Goal: Information Seeking & Learning: Stay updated

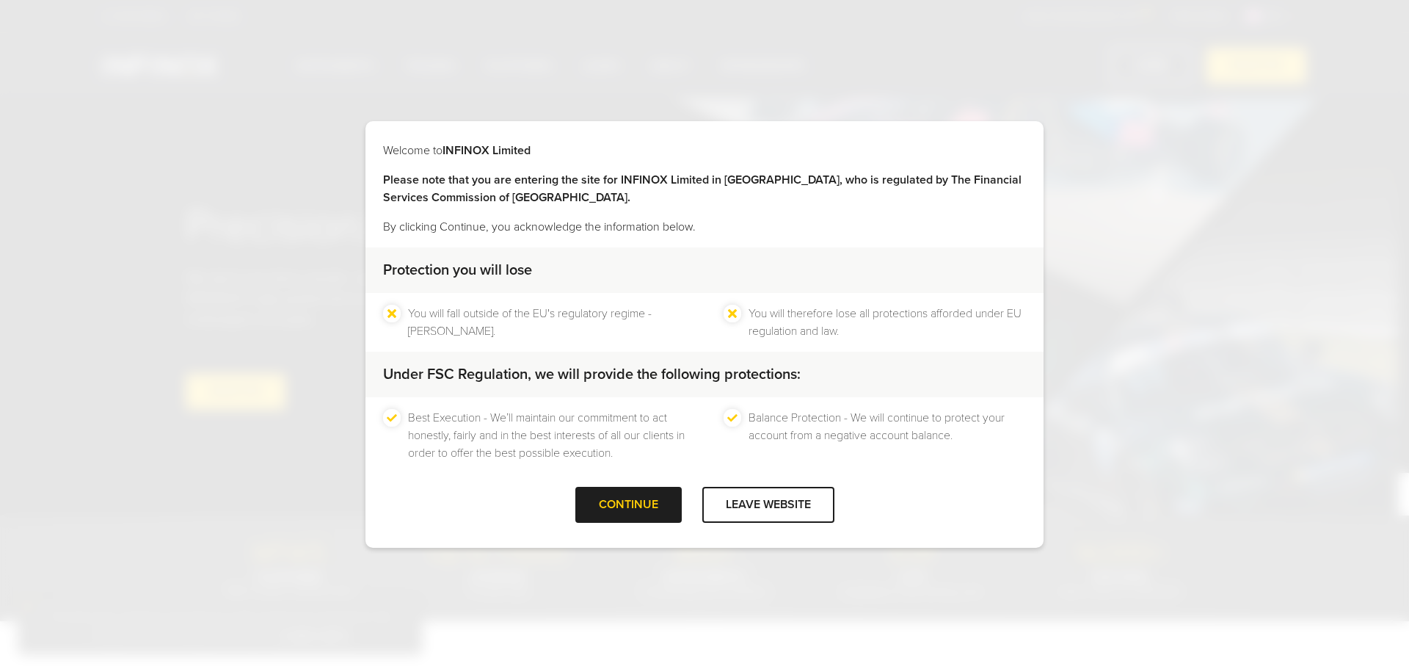
click at [628, 505] on div at bounding box center [628, 505] width 0 height 0
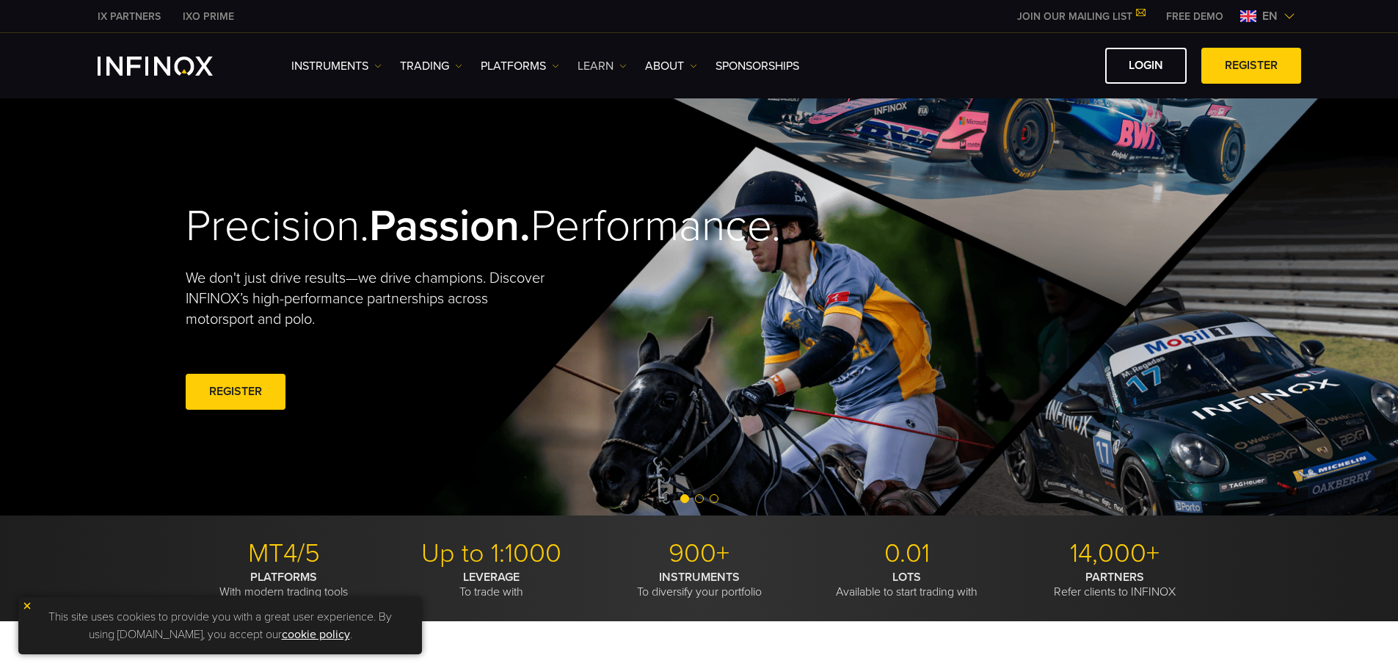
click at [617, 69] on link "Learn" at bounding box center [602, 66] width 49 height 18
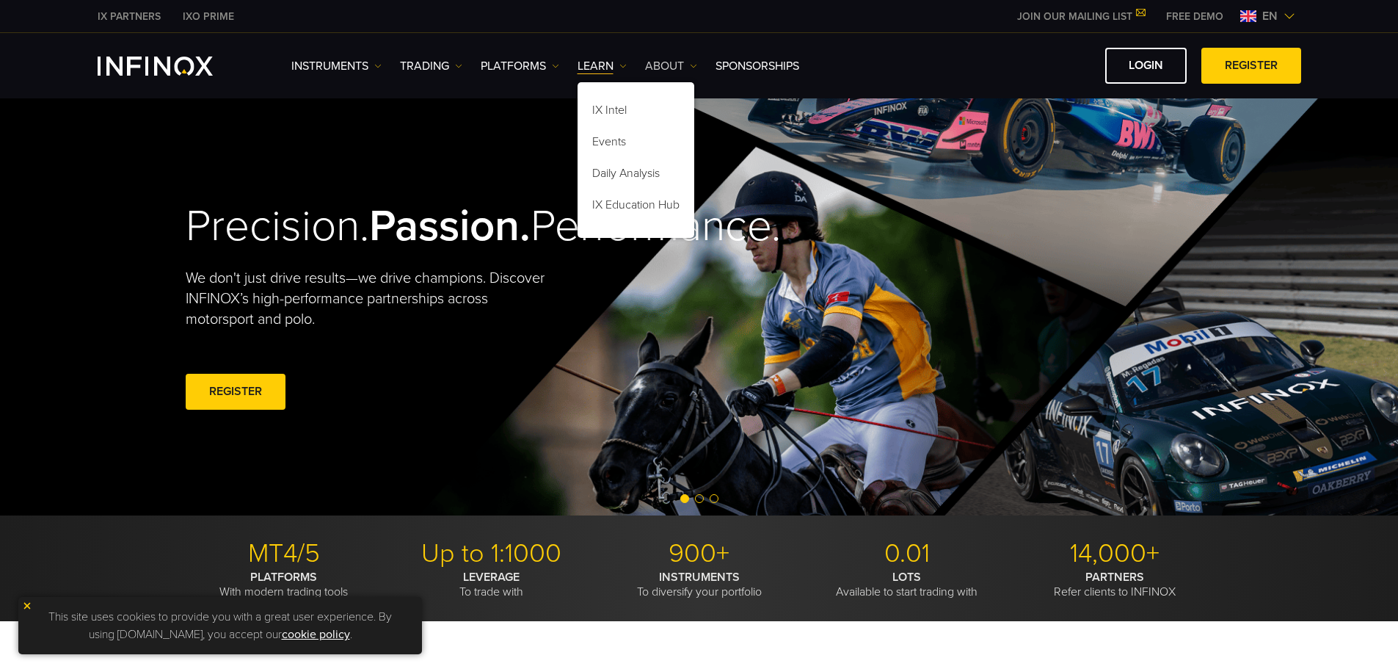
click at [684, 68] on link "ABOUT" at bounding box center [671, 66] width 52 height 18
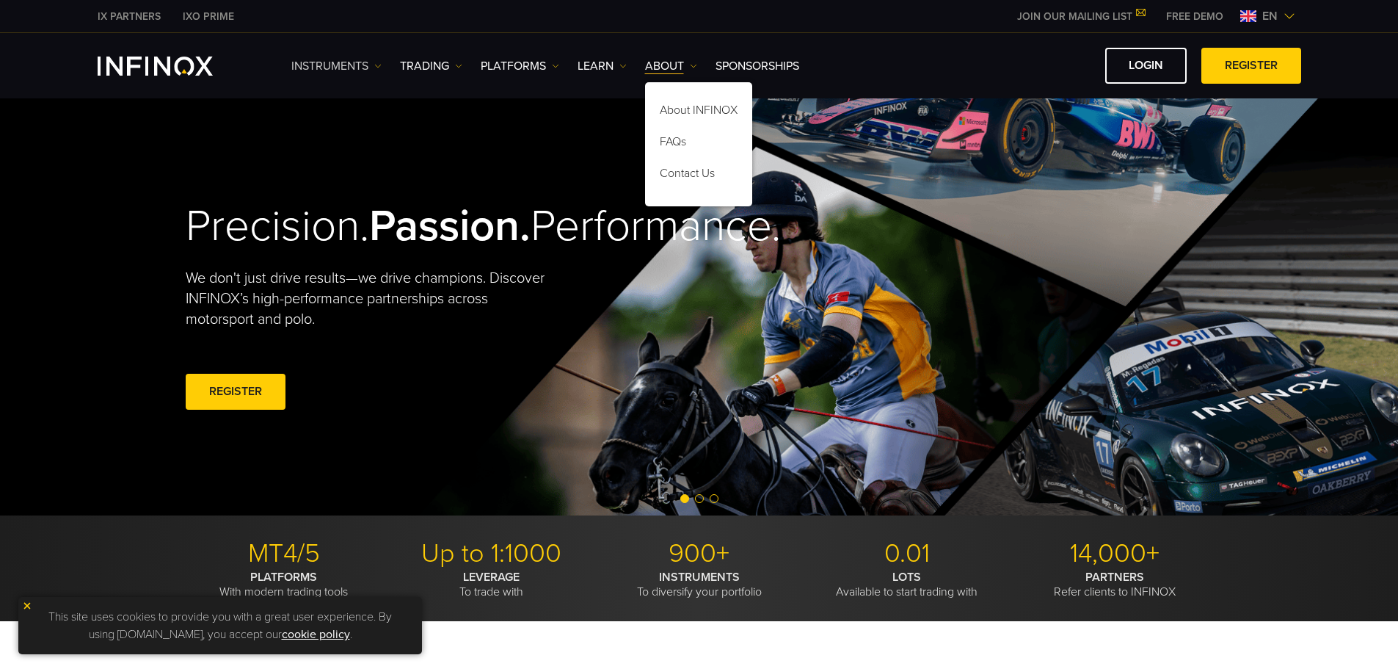
click at [371, 68] on link "Instruments" at bounding box center [336, 66] width 90 height 18
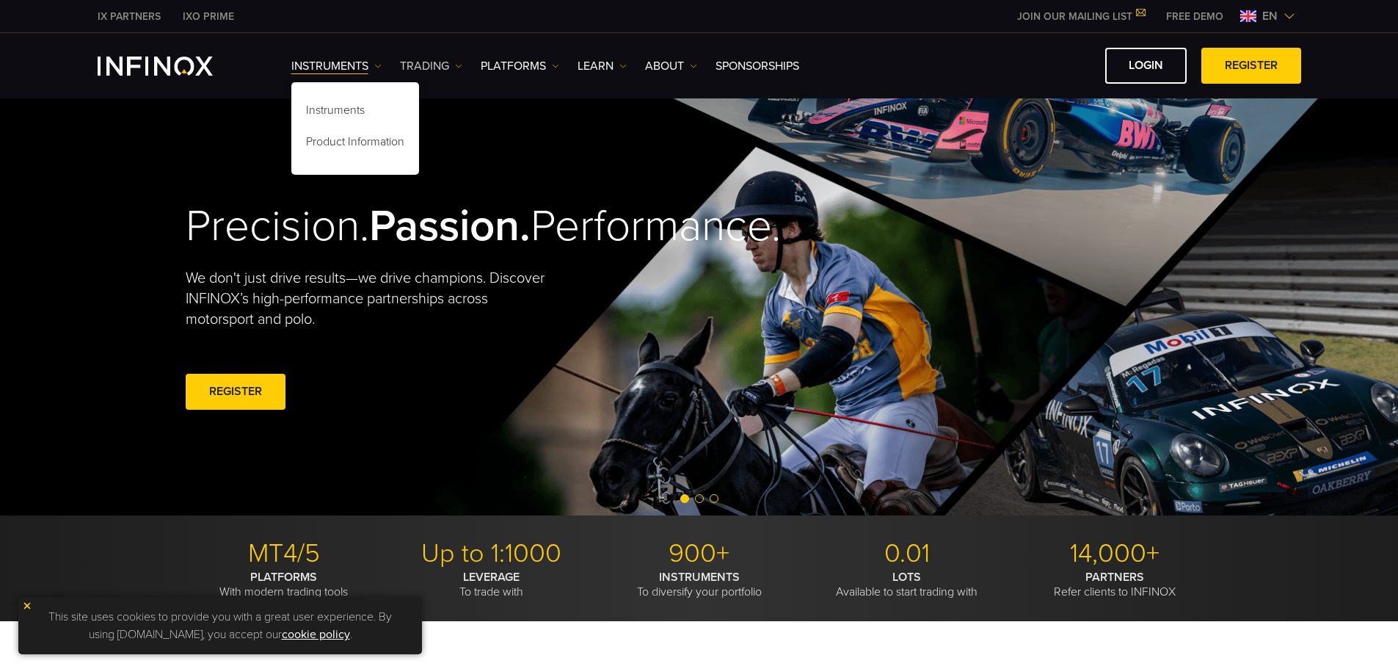
click at [455, 63] on img at bounding box center [458, 65] width 7 height 7
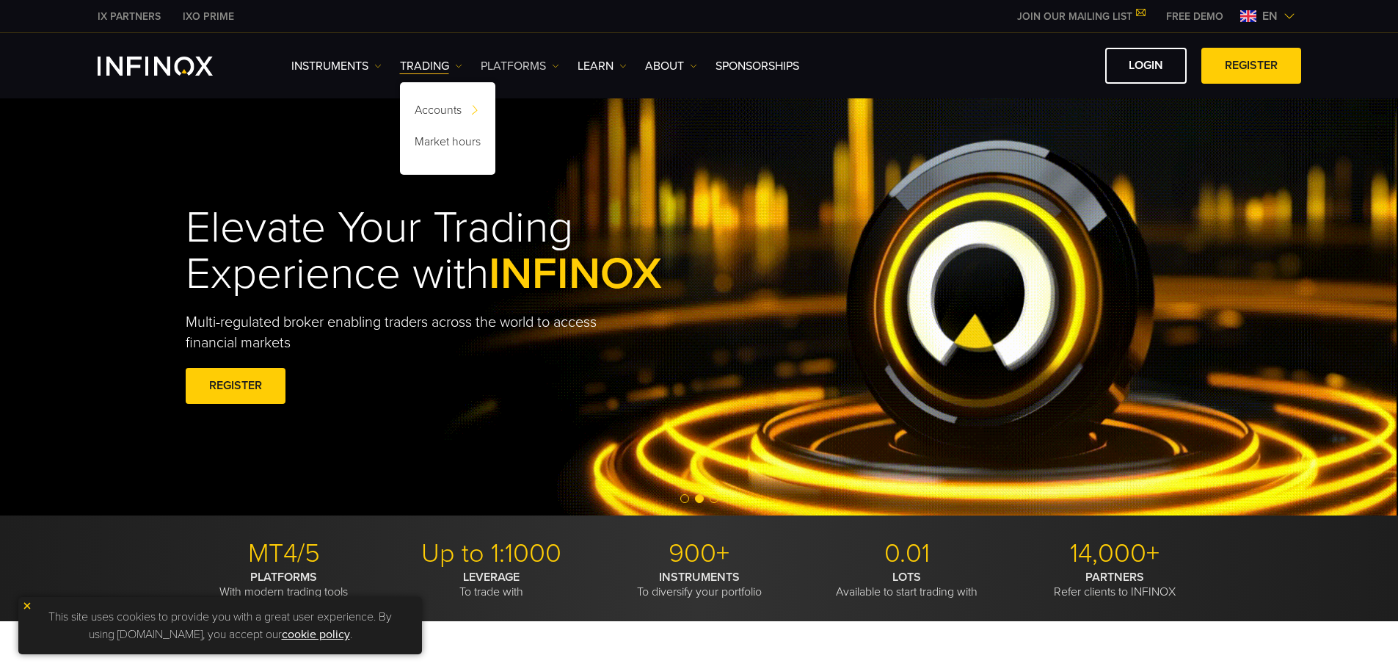
click at [534, 68] on link "PLATFORMS" at bounding box center [520, 66] width 79 height 18
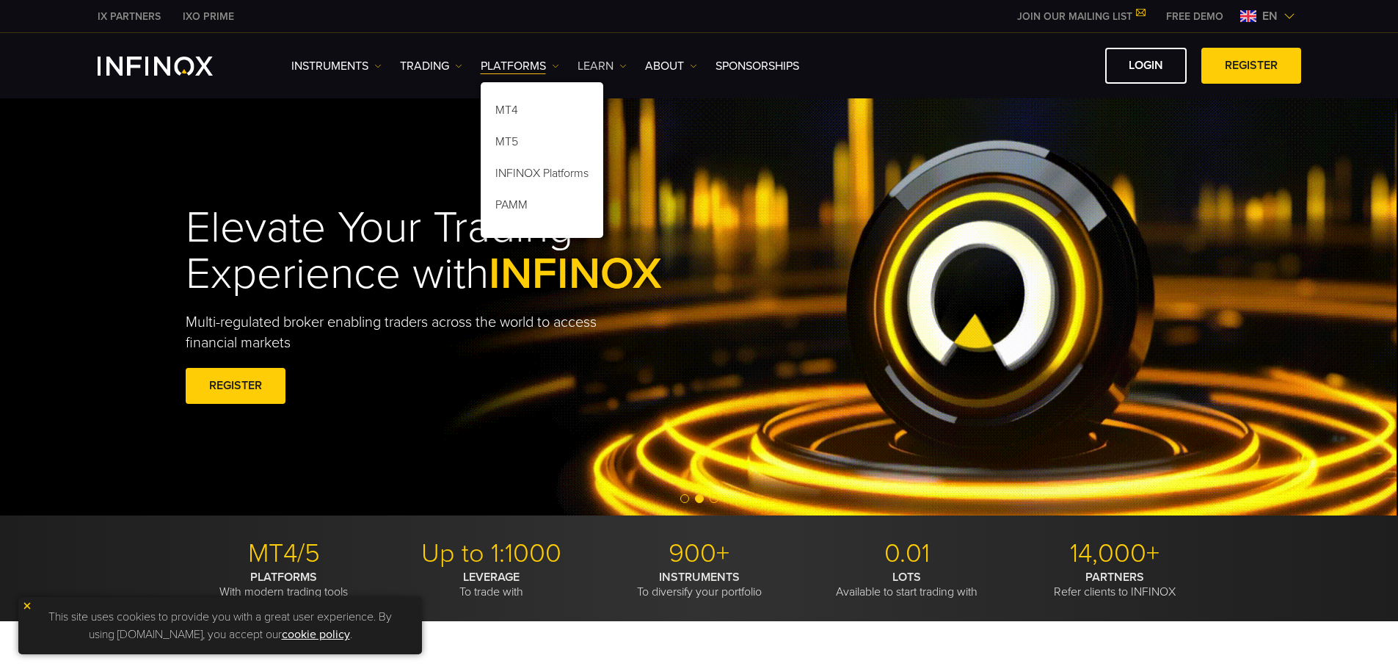
click at [622, 68] on img at bounding box center [623, 65] width 7 height 7
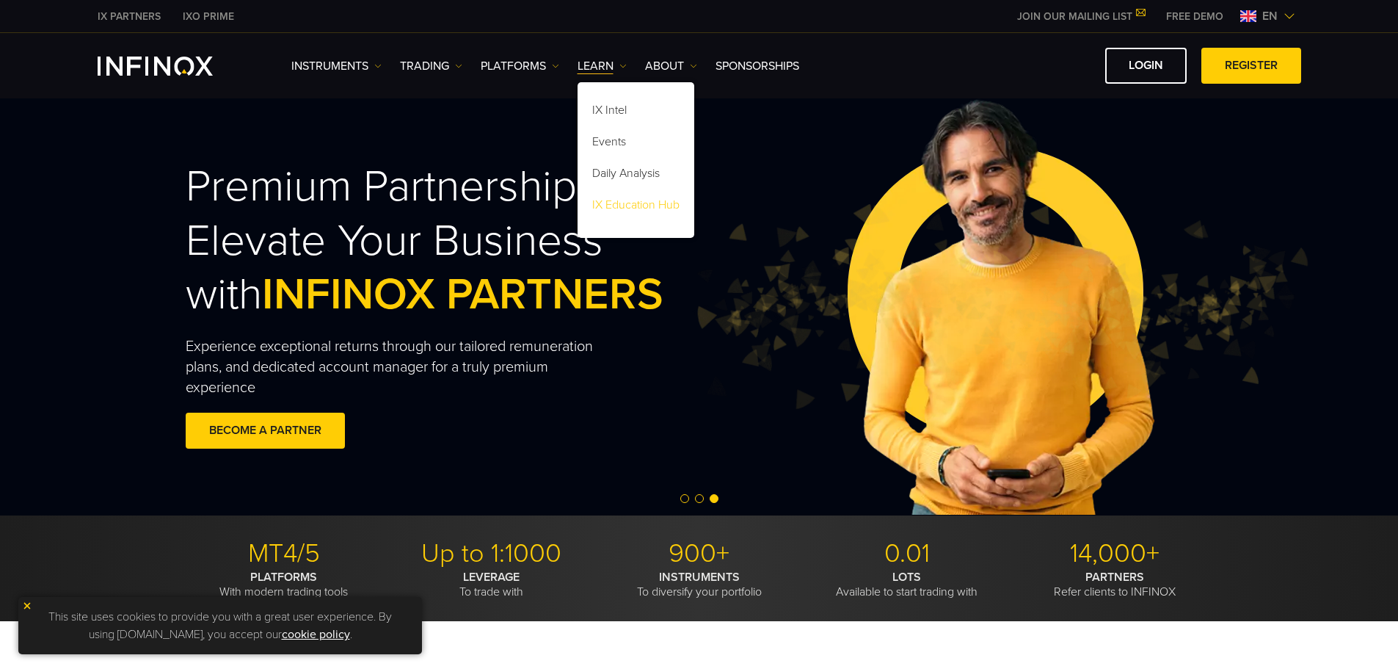
click at [662, 206] on link "IX Education Hub" at bounding box center [636, 208] width 117 height 32
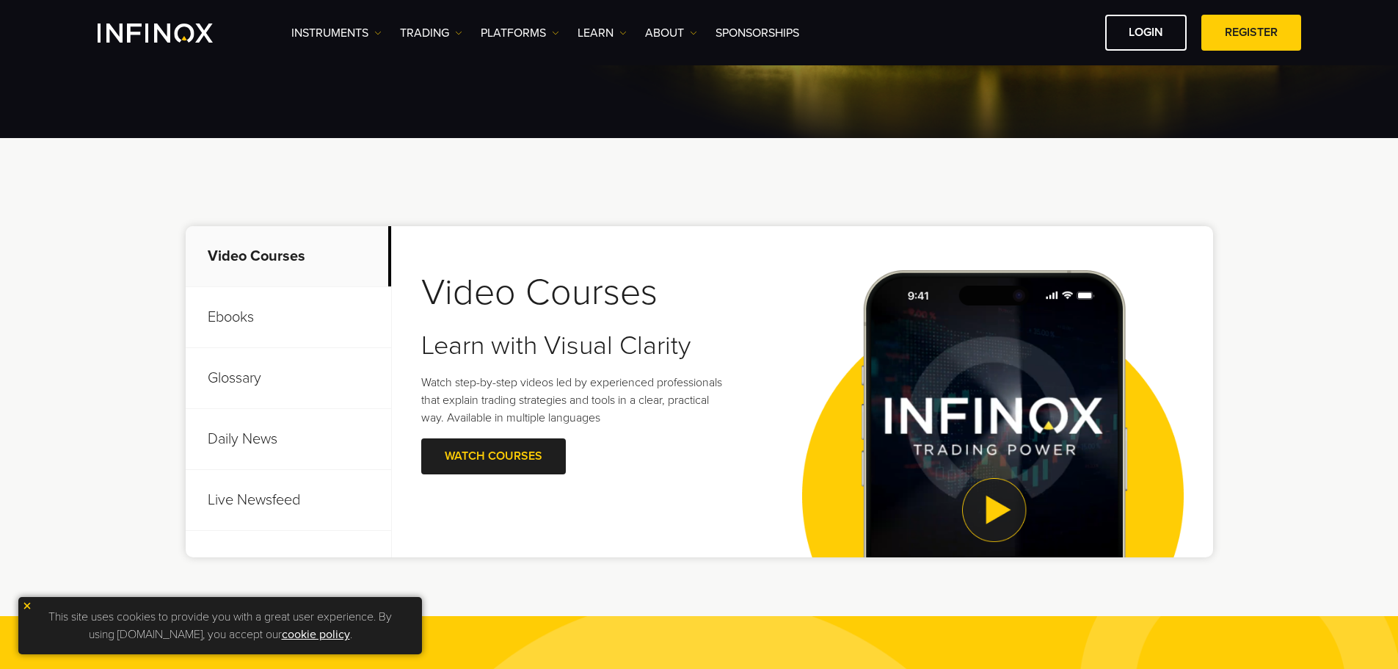
scroll to position [440, 0]
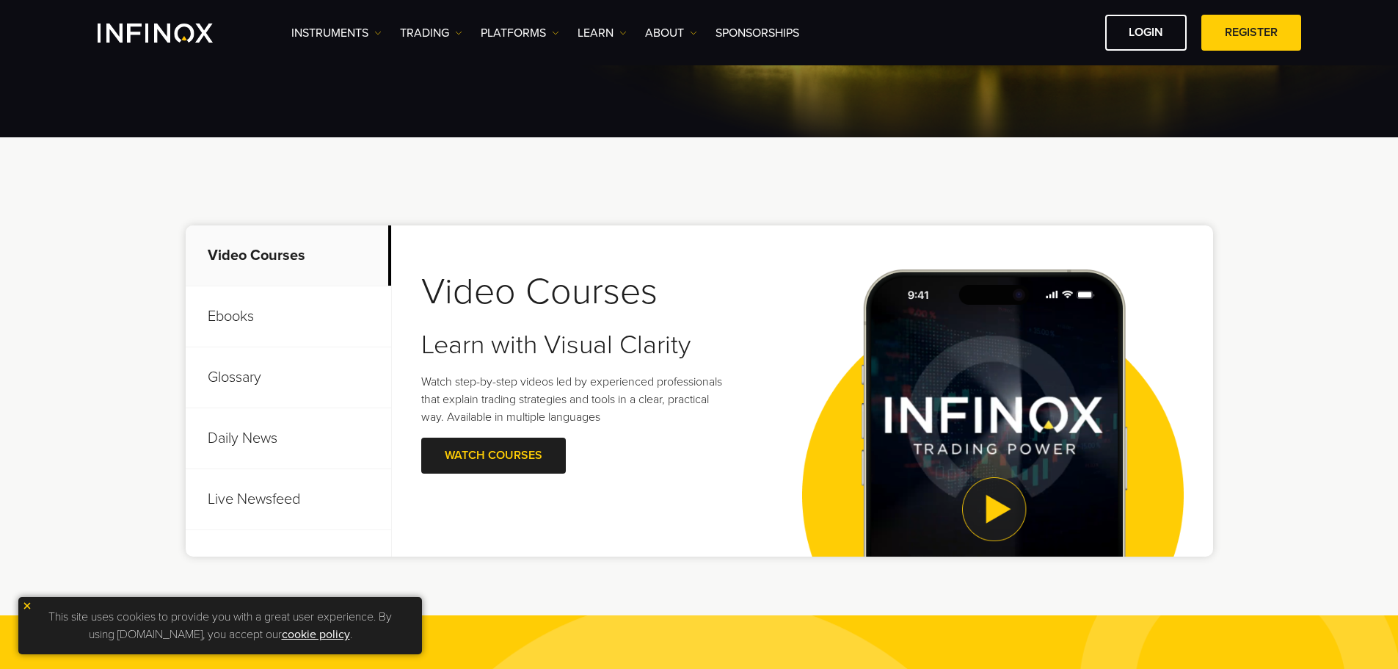
click at [280, 433] on p "Daily News" at bounding box center [289, 438] width 206 height 61
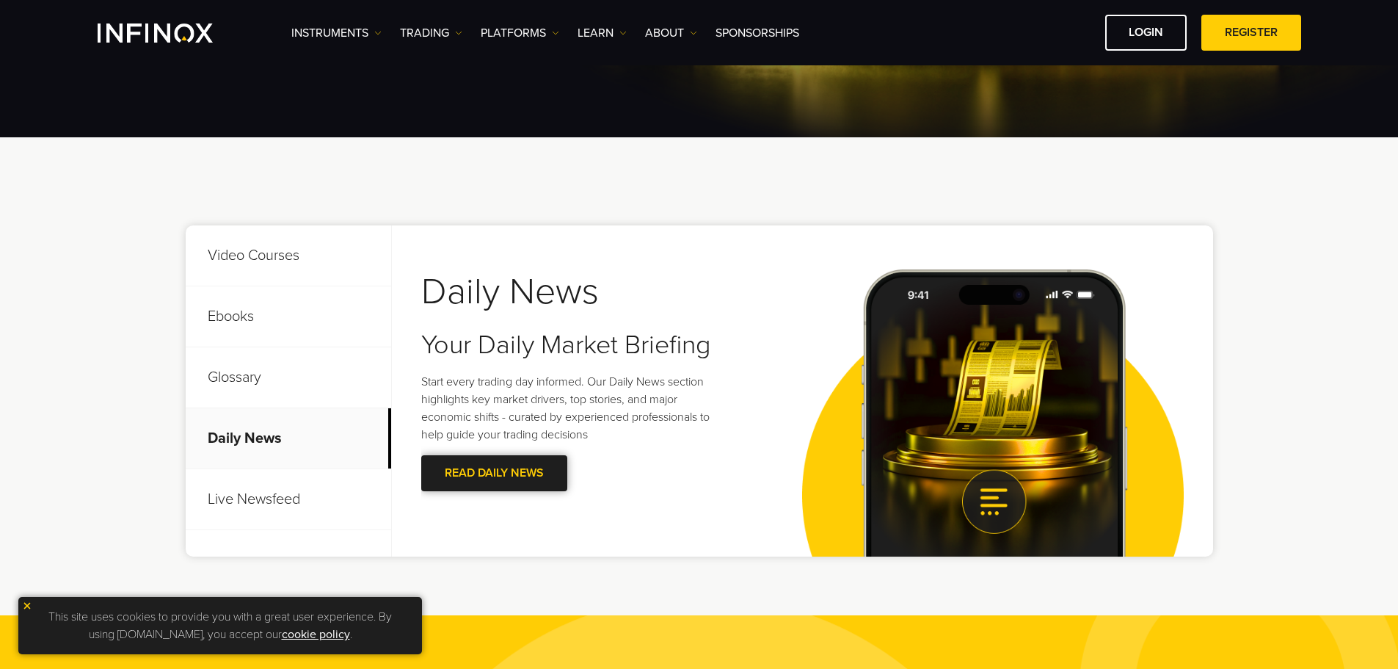
click at [533, 476] on link "Read Daily News" at bounding box center [494, 473] width 146 height 36
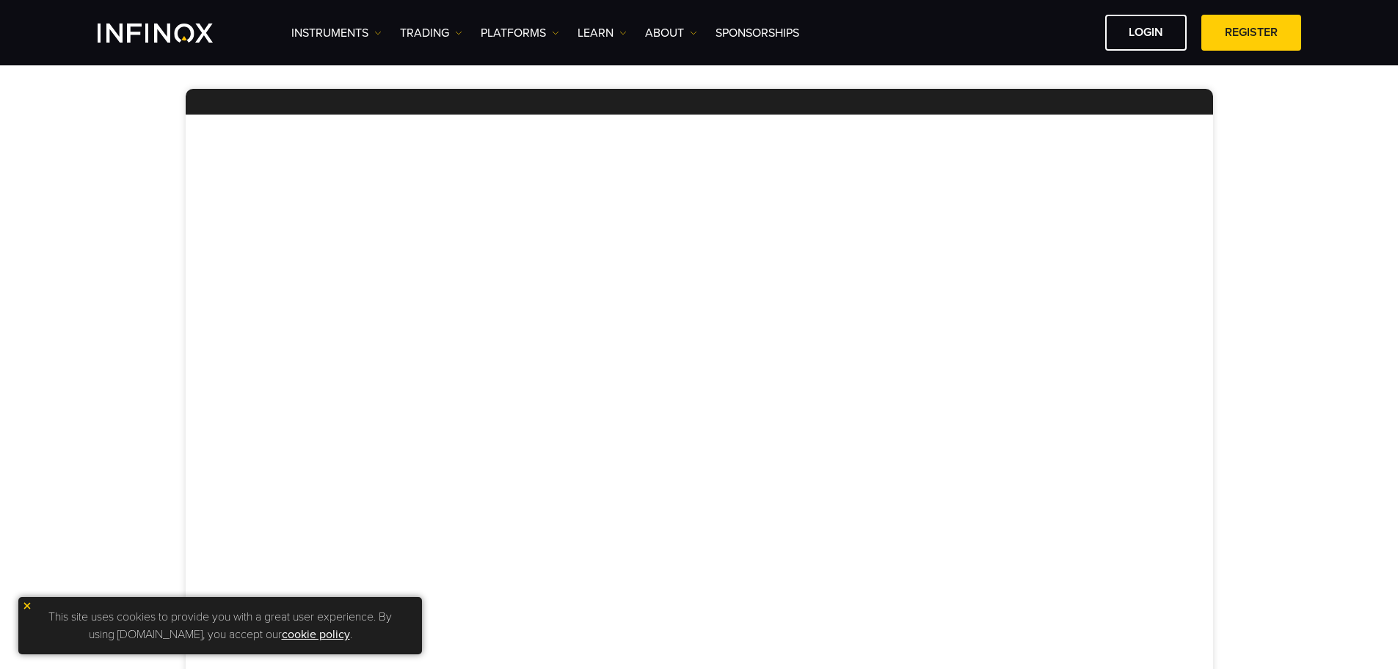
scroll to position [367, 0]
